Goal: Task Accomplishment & Management: Use online tool/utility

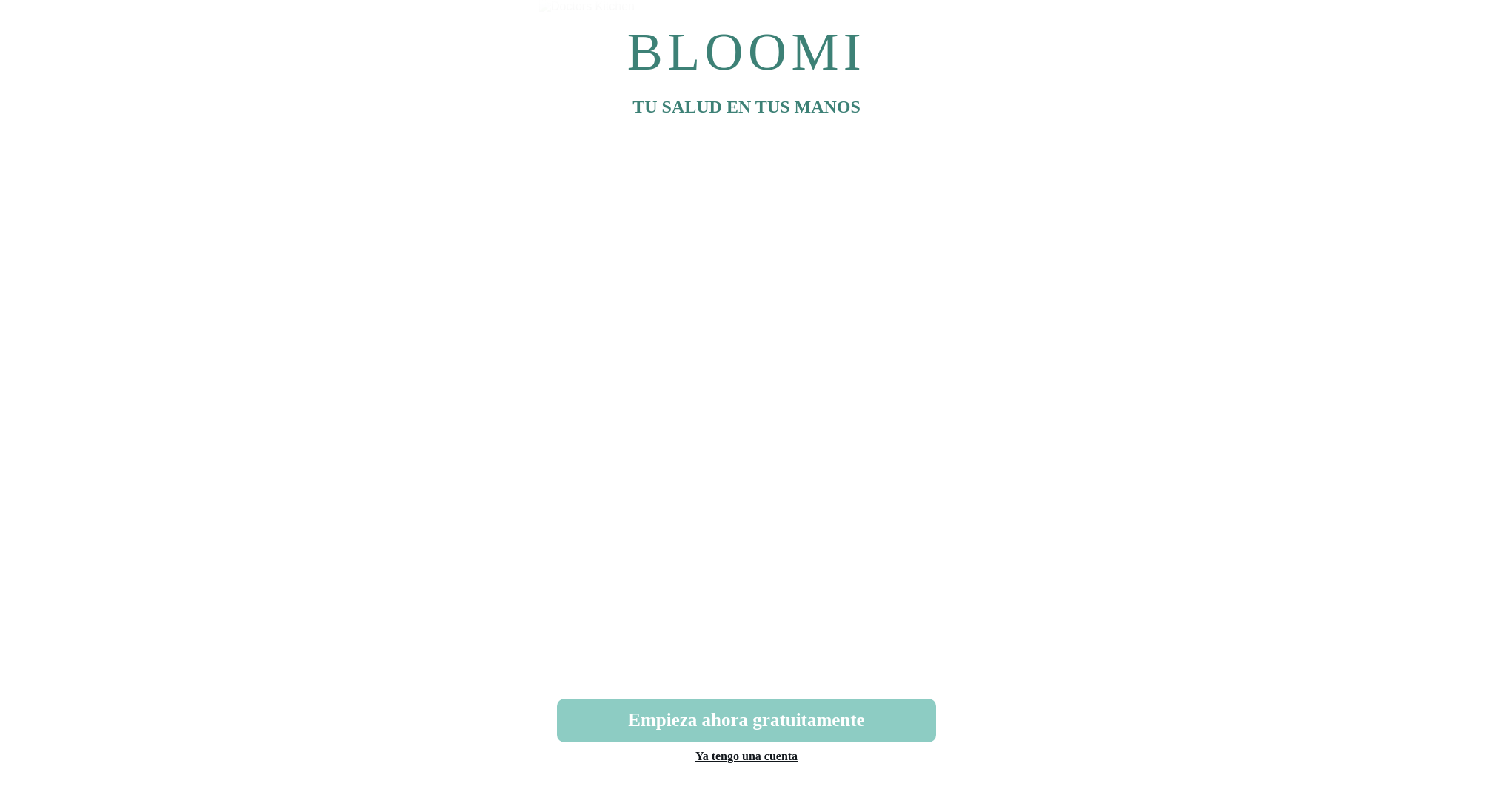
click at [763, 761] on link "Ya tengo una cuenta" at bounding box center [746, 757] width 102 height 13
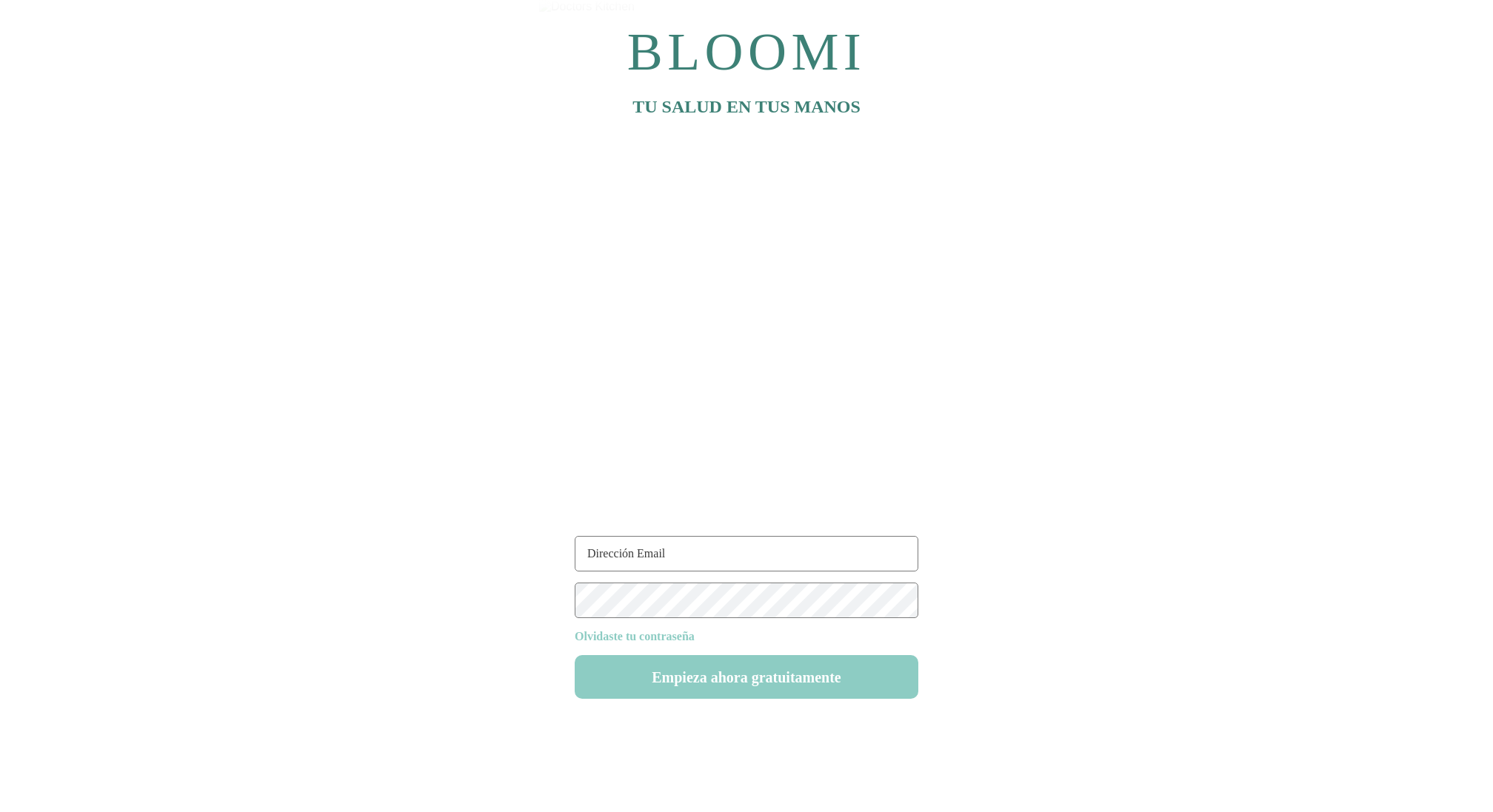
click at [609, 548] on input "text" at bounding box center [746, 553] width 344 height 36
paste input "[EMAIL_ADDRESS][DOMAIN_NAME]"
type input "[EMAIL_ADDRESS][DOMAIN_NAME]"
click at [784, 681] on button "Empieza ahora gratuitamente" at bounding box center [746, 677] width 344 height 44
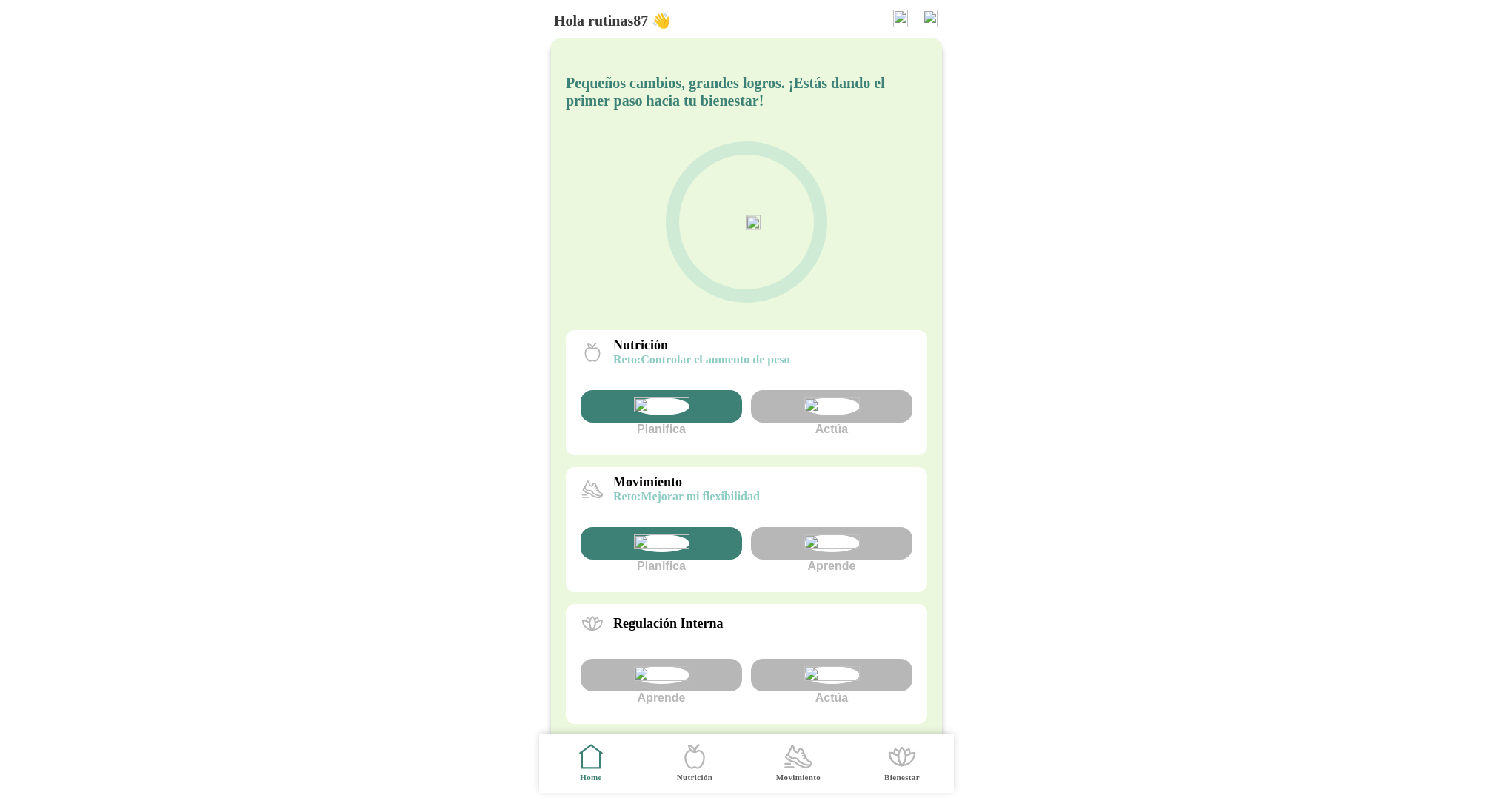
click at [837, 415] on img at bounding box center [832, 406] width 55 height 17
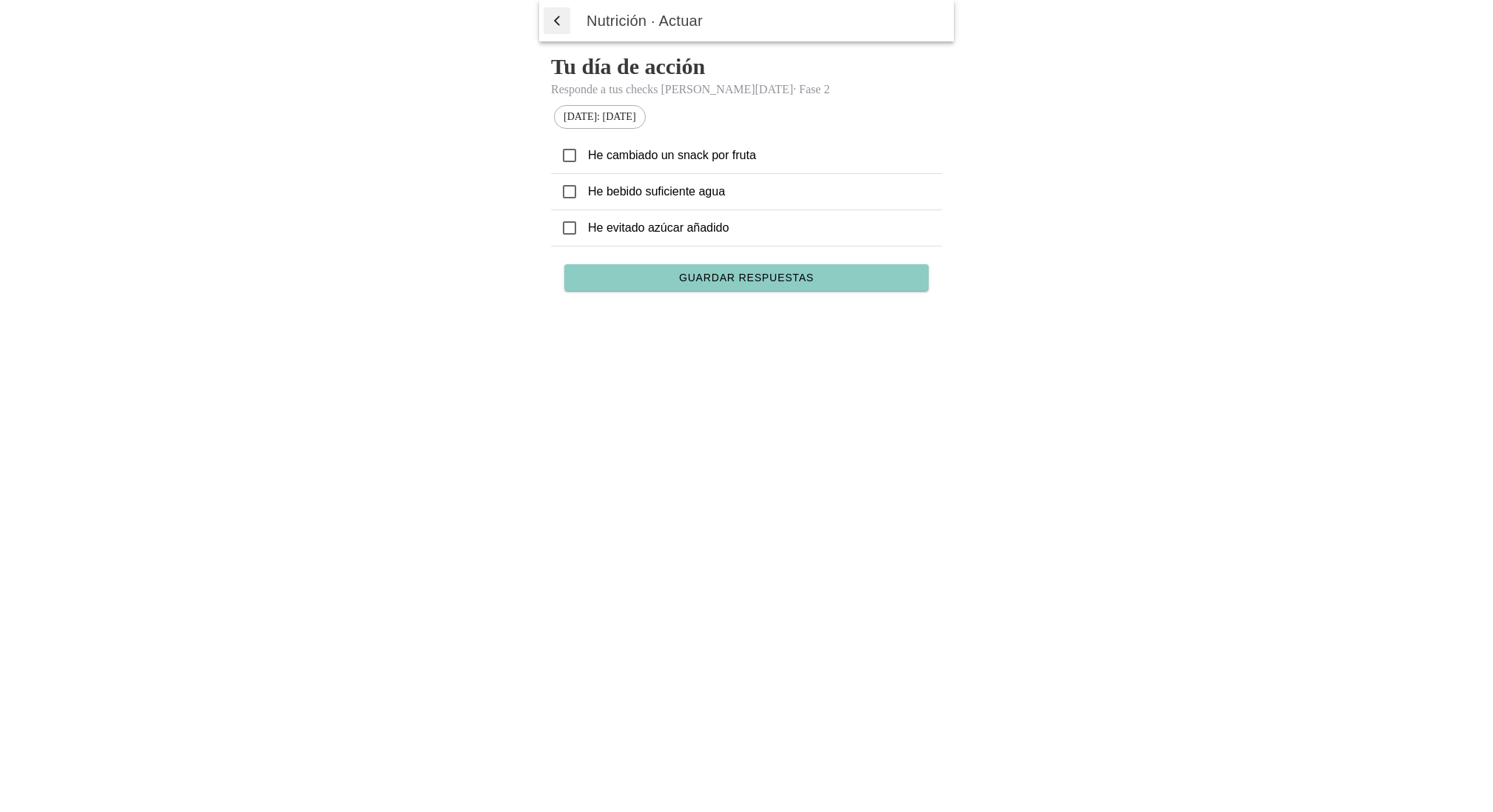
click at [570, 160] on icon at bounding box center [569, 155] width 13 height 13
click at [761, 279] on span "Guardar respuestas" at bounding box center [746, 277] width 135 height 10
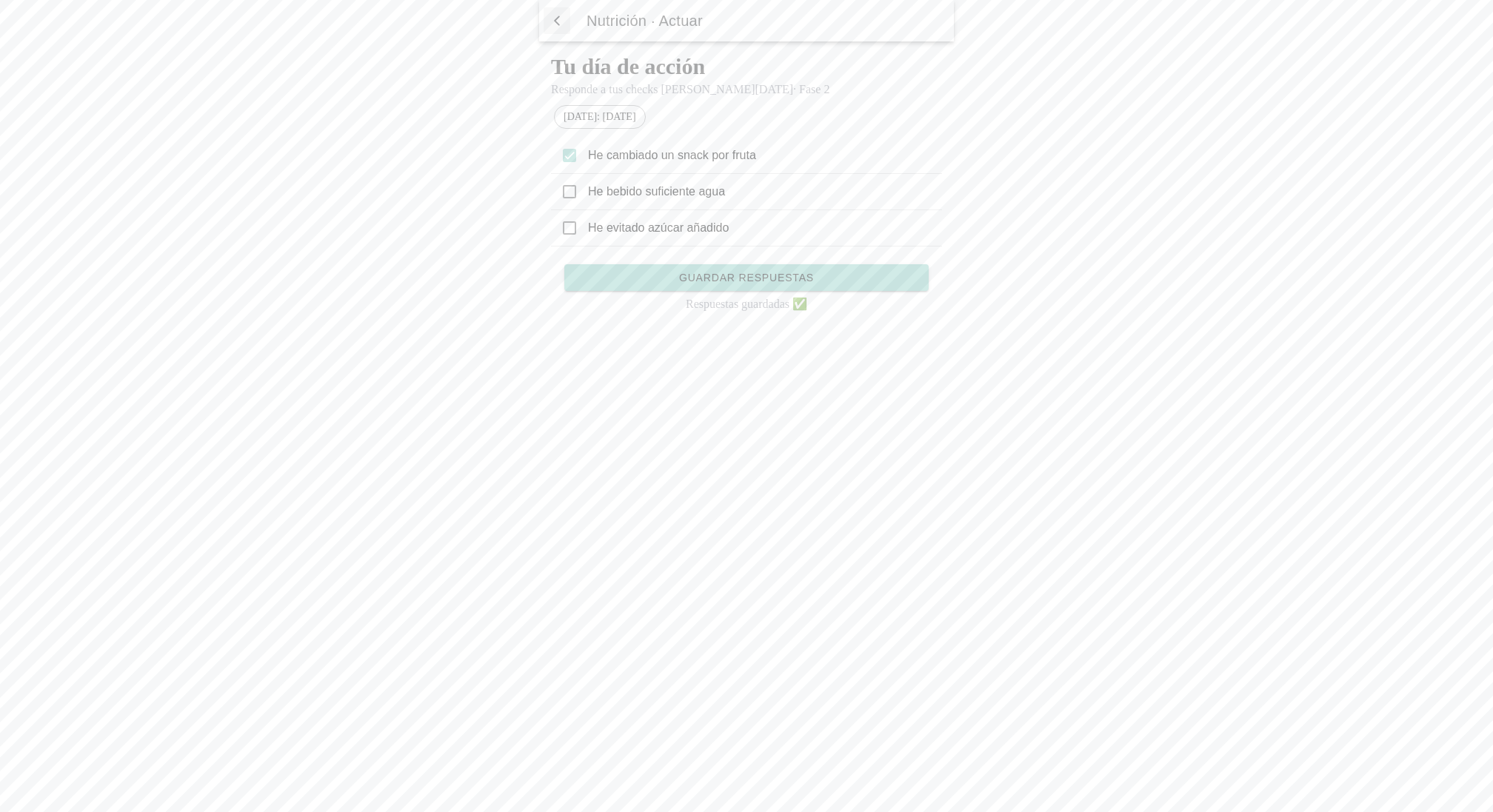
click at [561, 21] on span "button" at bounding box center [557, 21] width 15 height 22
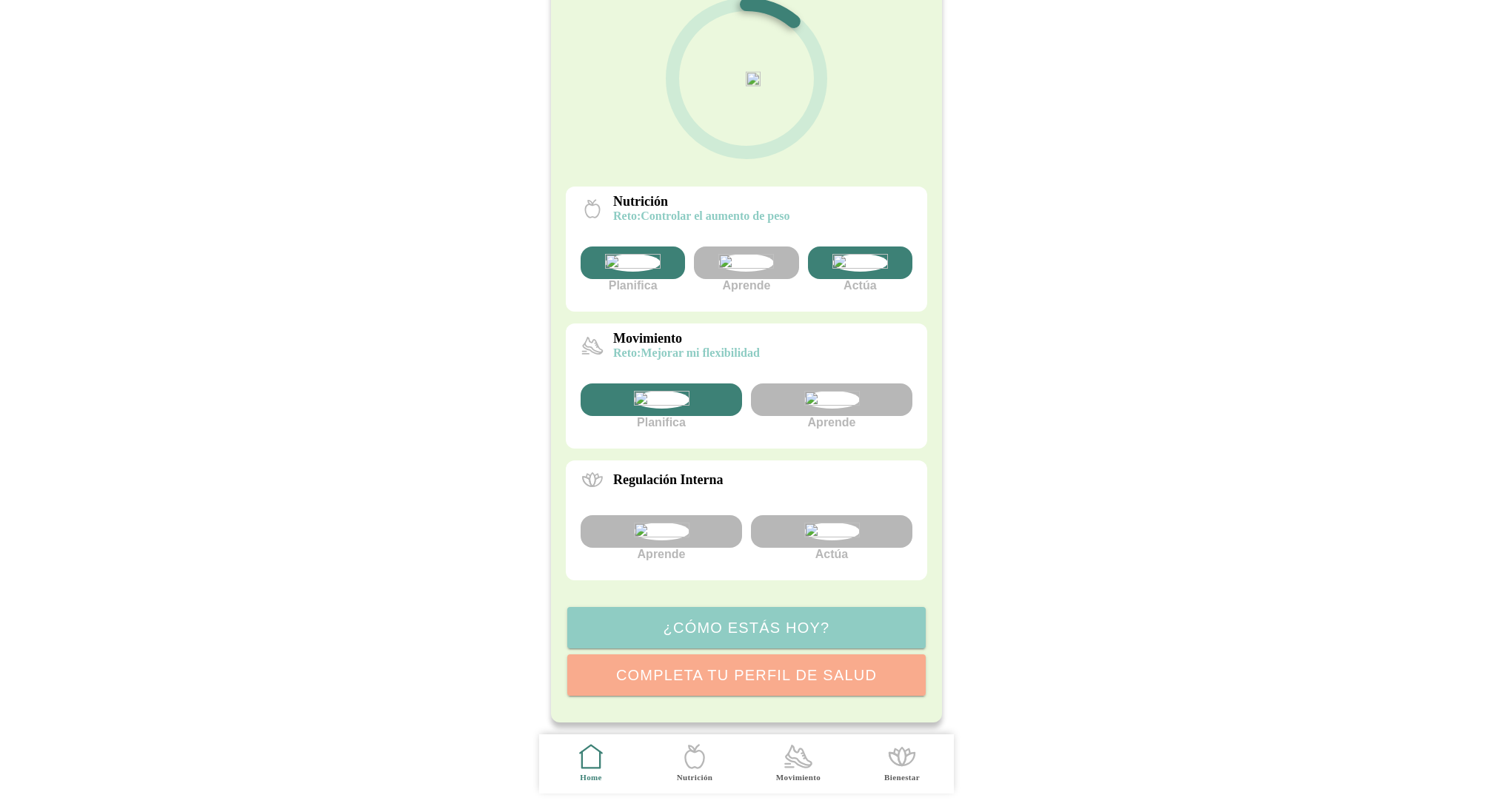
scroll to position [258, 0]
